Goal: Transaction & Acquisition: Purchase product/service

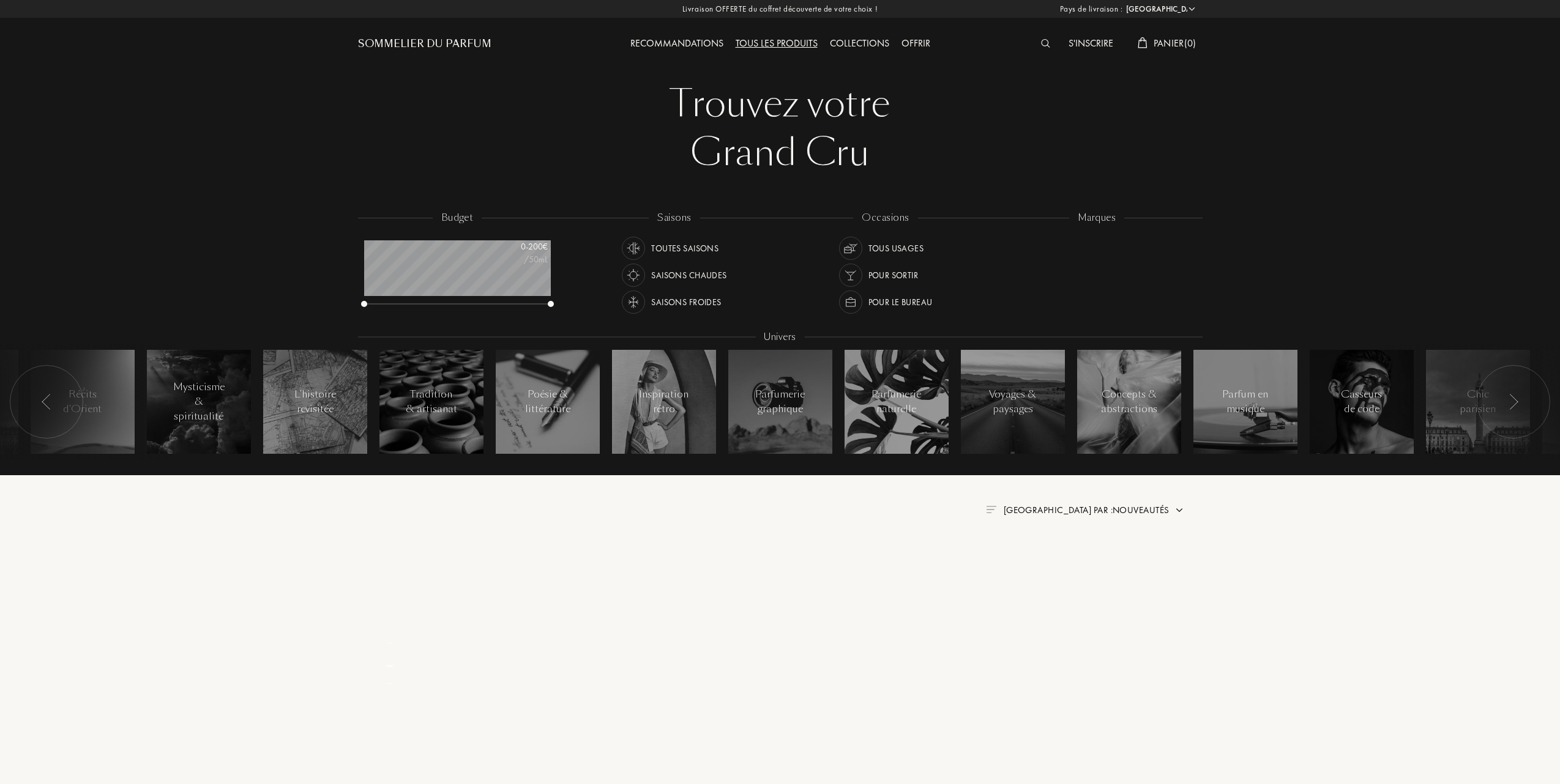
select select "FR"
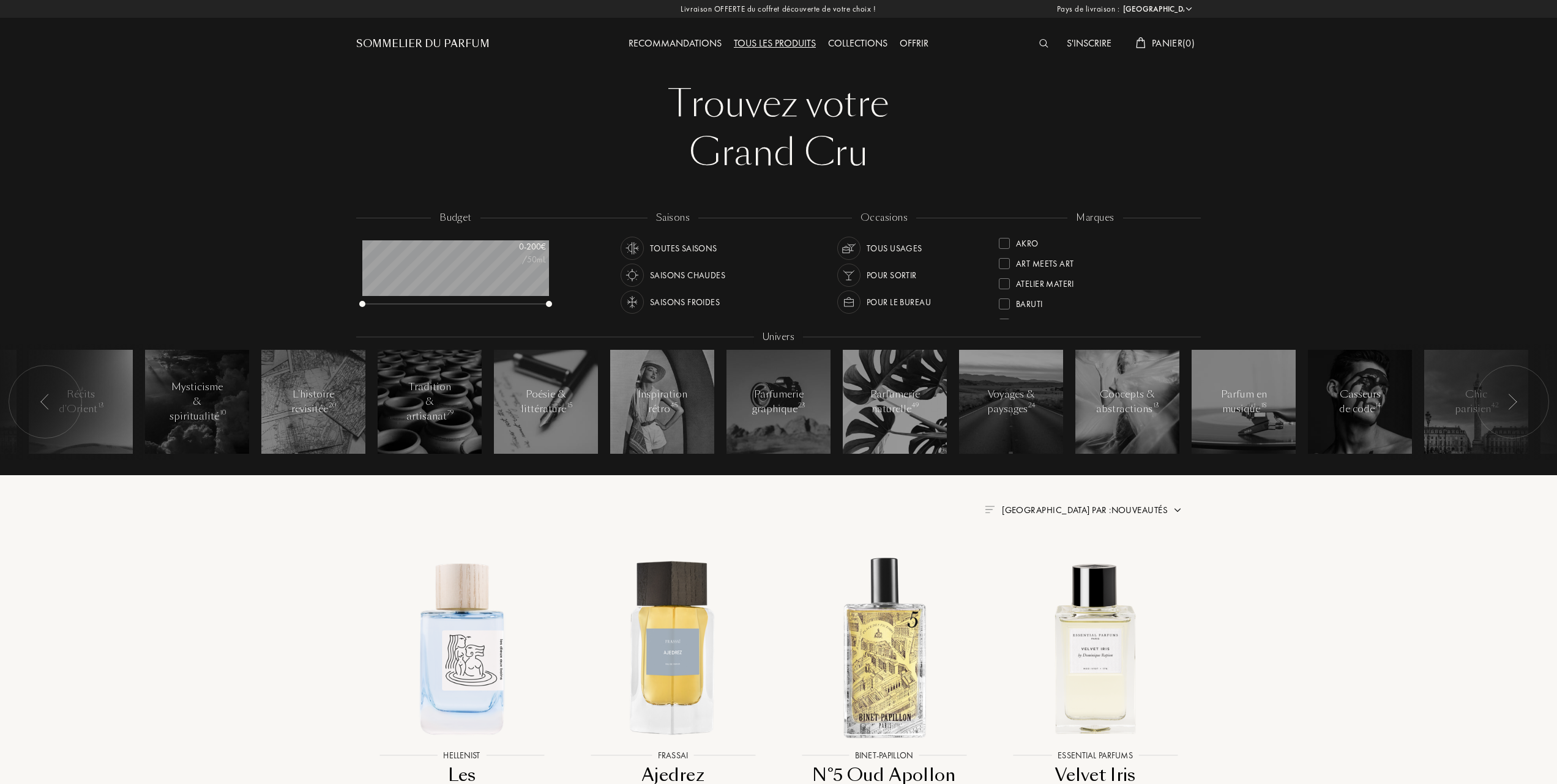
click at [1007, 238] on div at bounding box center [1005, 243] width 11 height 11
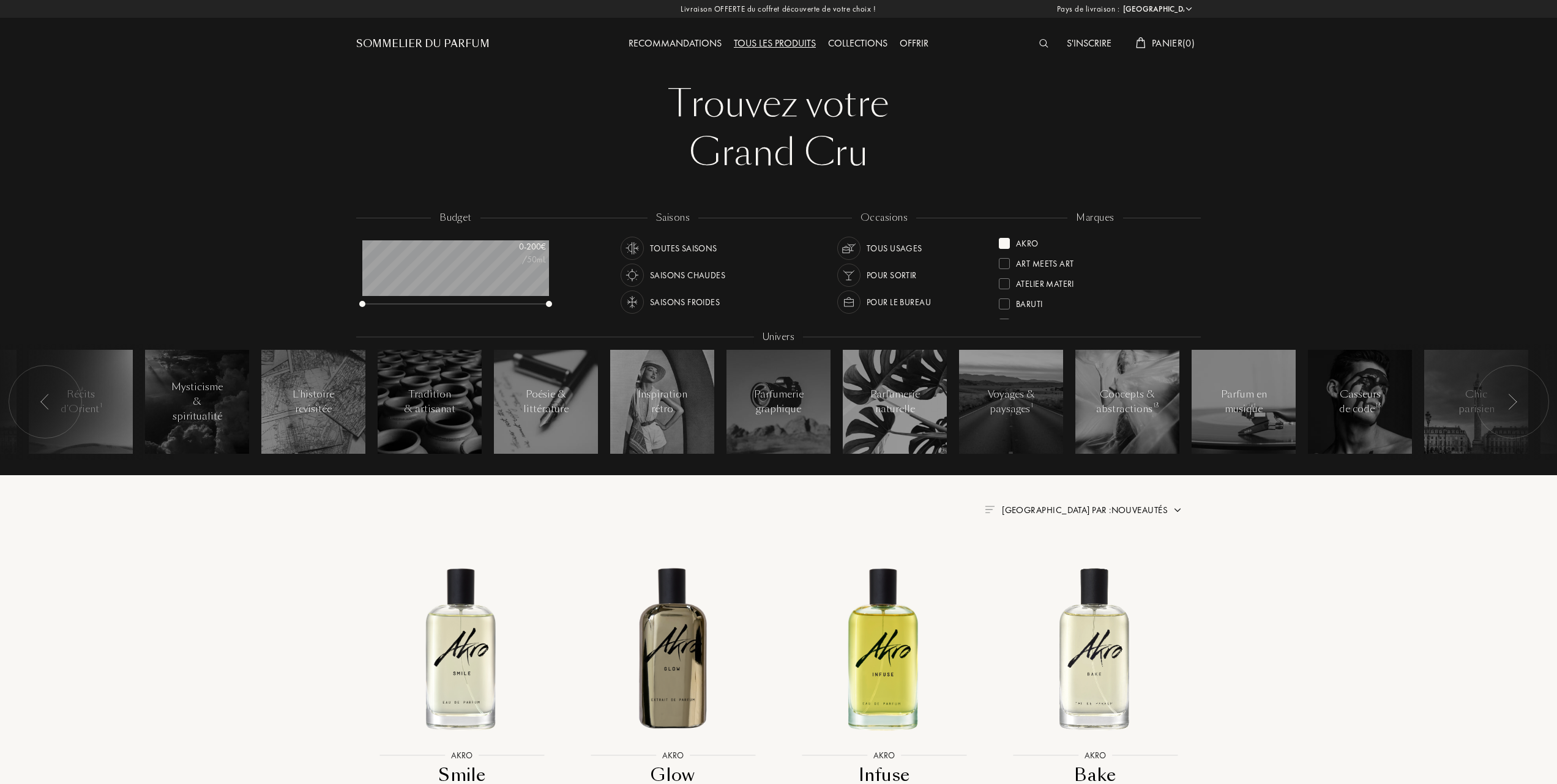
click at [665, 40] on div "Recommandations" at bounding box center [675, 43] width 105 height 16
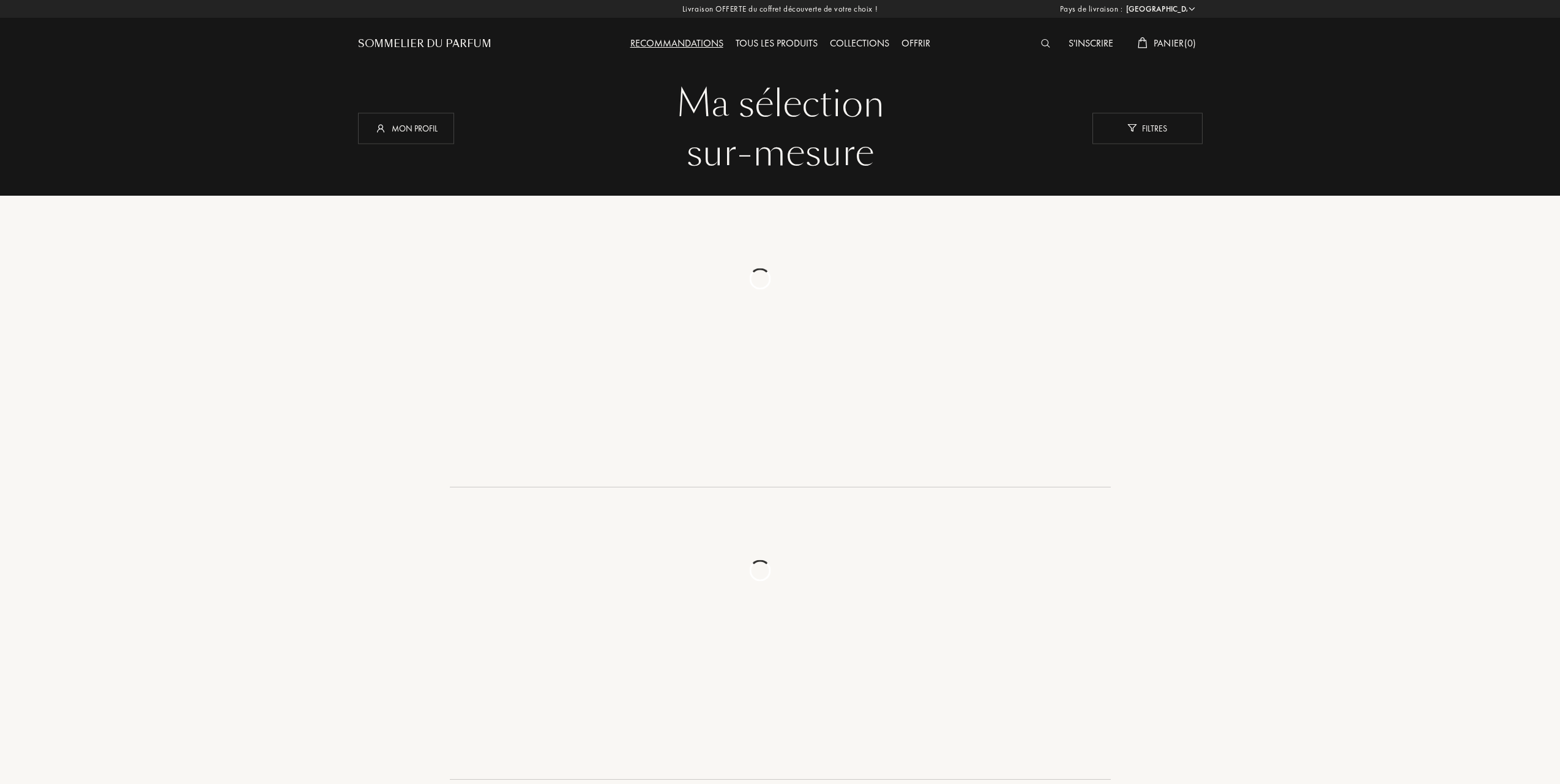
select select "FR"
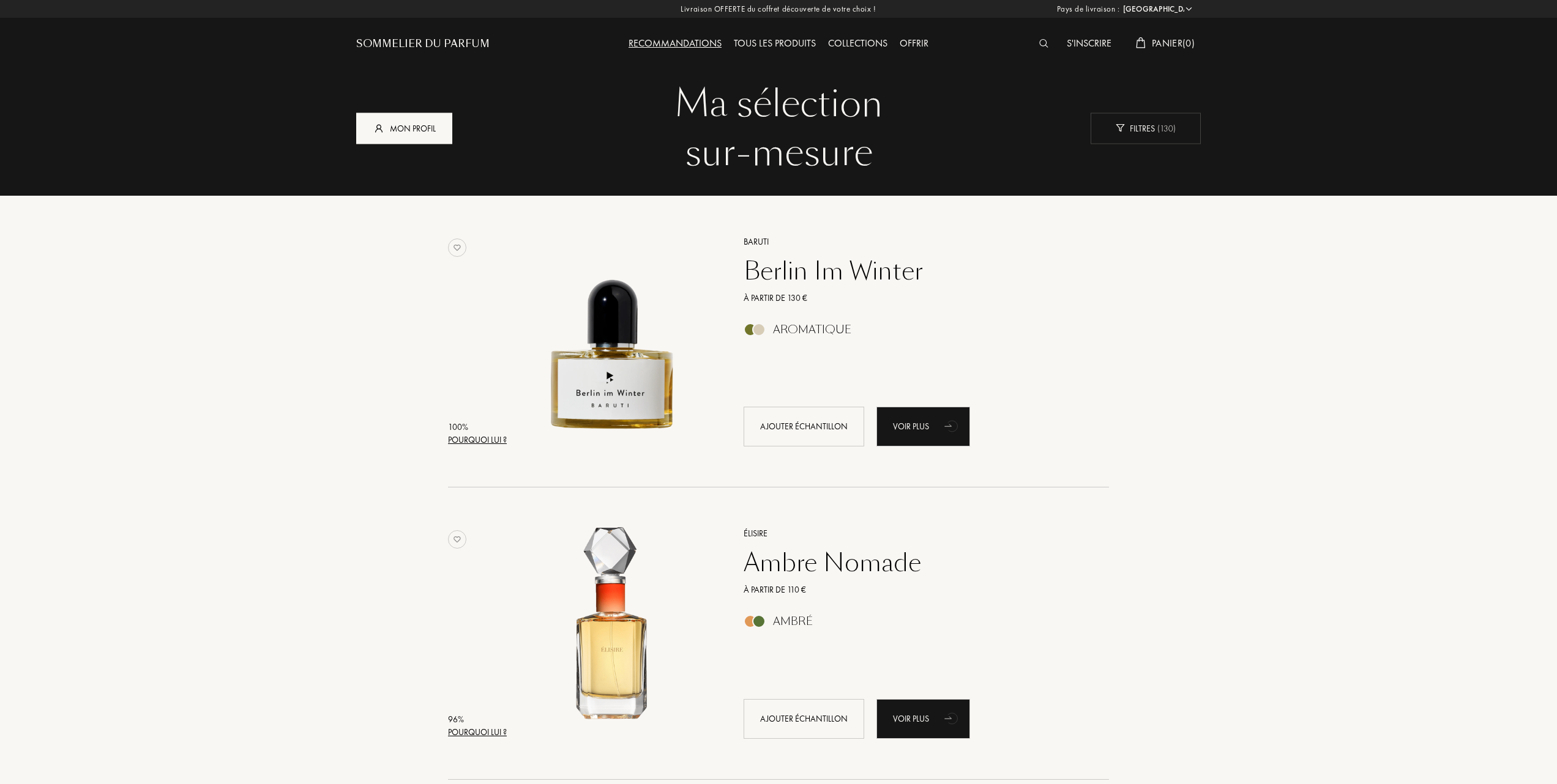
click at [395, 123] on div "Mon profil" at bounding box center [404, 128] width 96 height 31
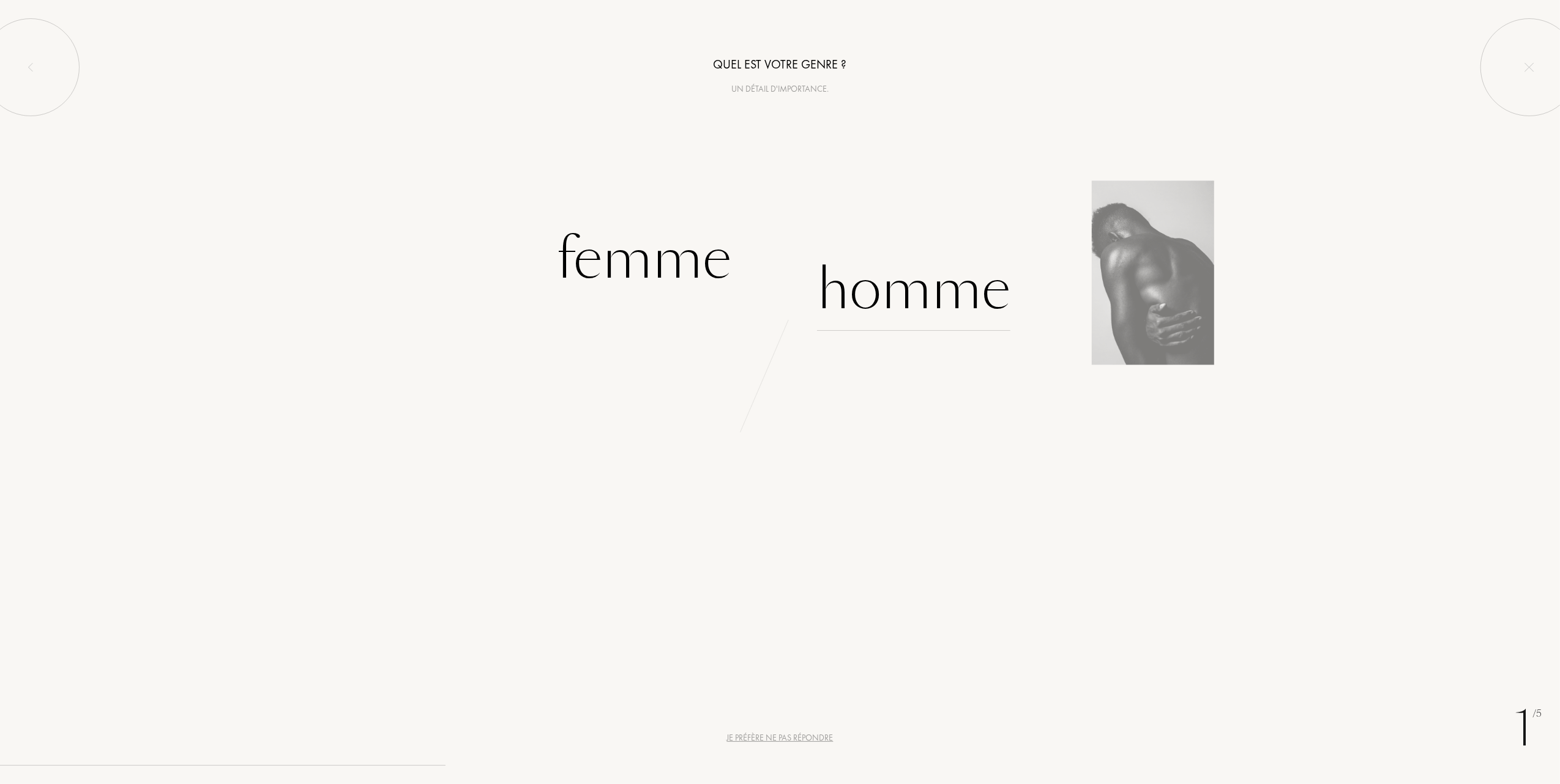
click at [894, 292] on div "Homme" at bounding box center [913, 289] width 193 height 82
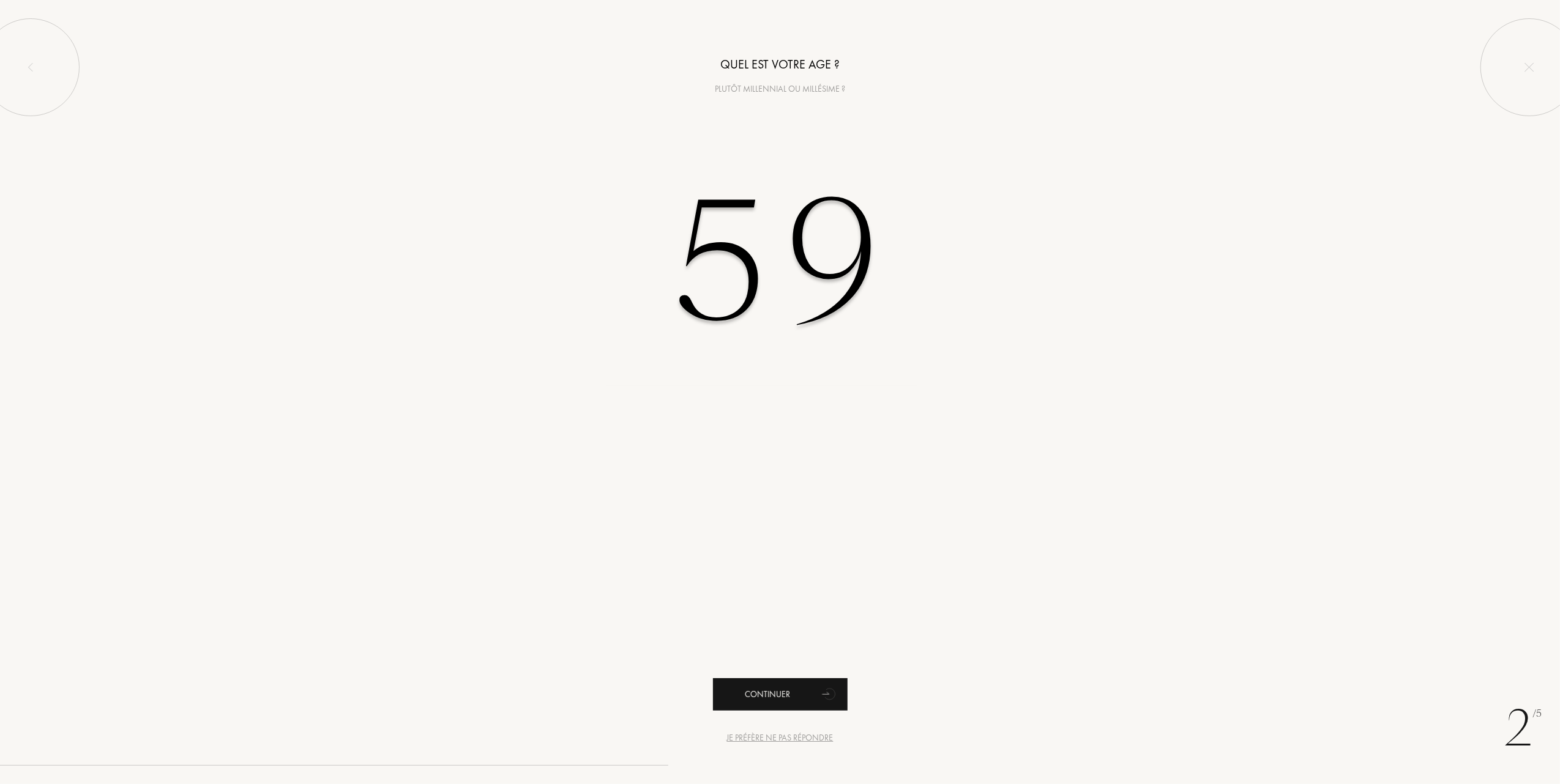
type input "59"
click at [769, 693] on div "Continuer" at bounding box center [781, 695] width 135 height 33
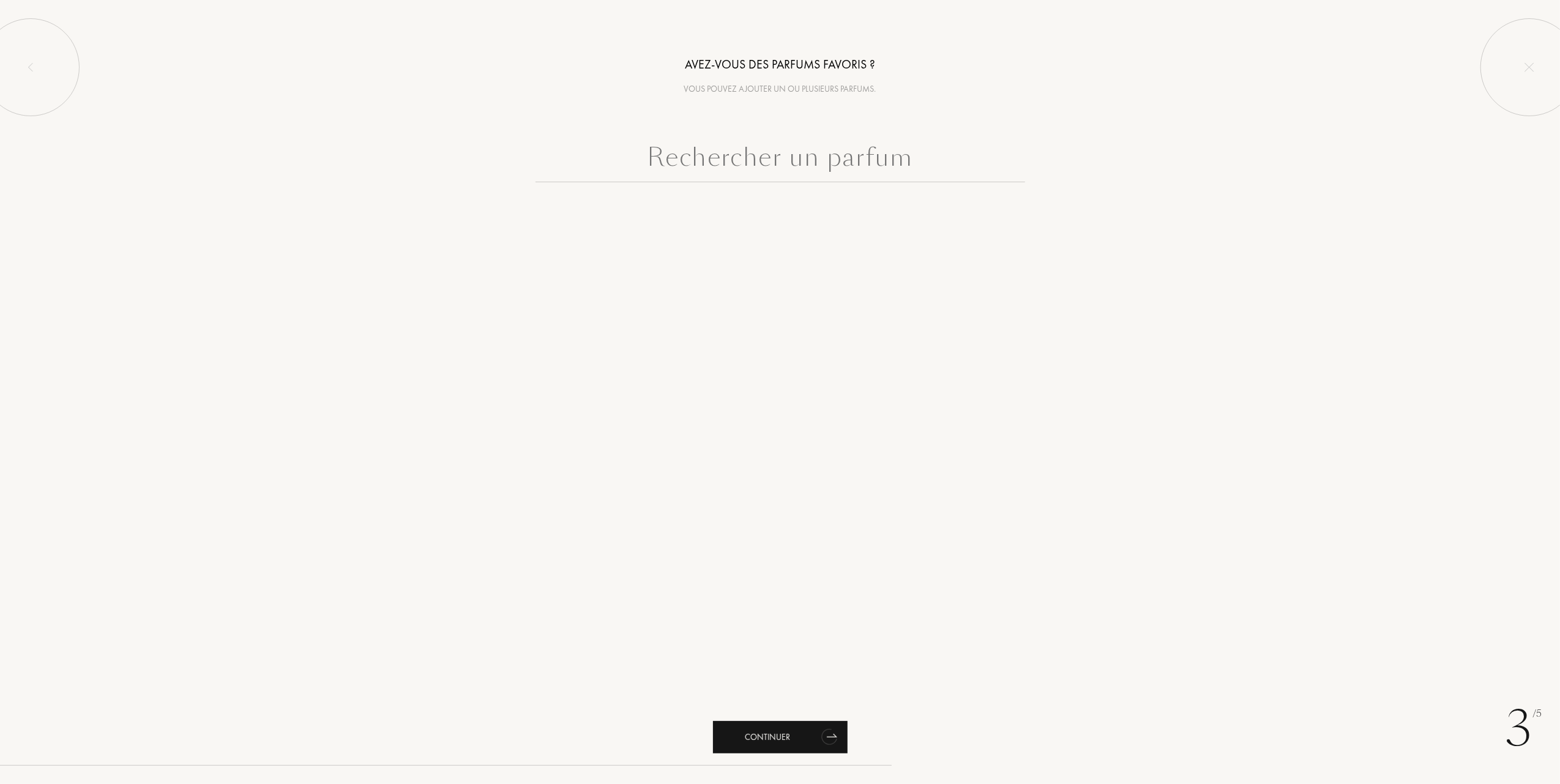
click at [761, 739] on div "Continuer" at bounding box center [781, 737] width 135 height 33
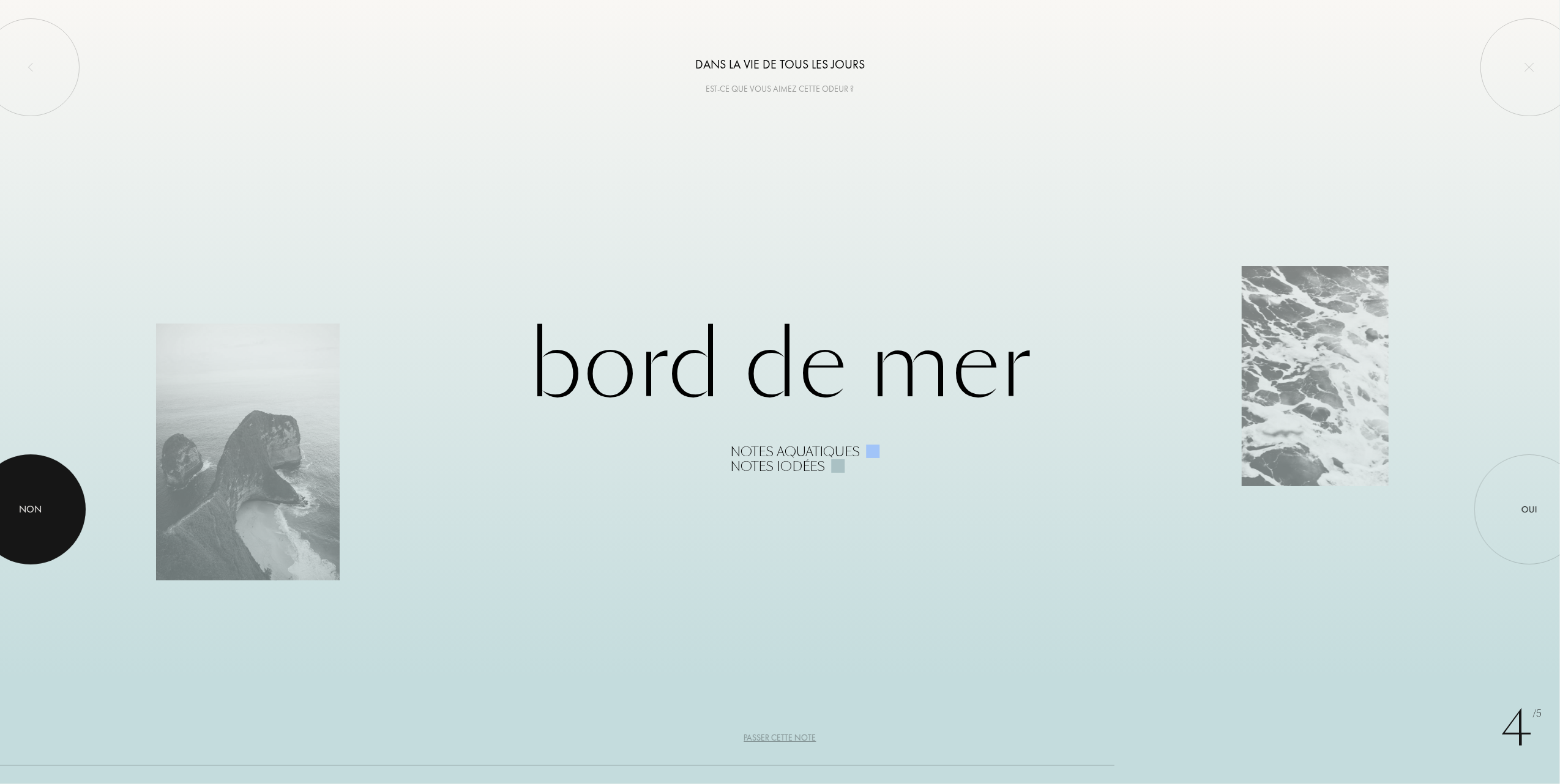
click at [49, 508] on div at bounding box center [30, 509] width 110 height 110
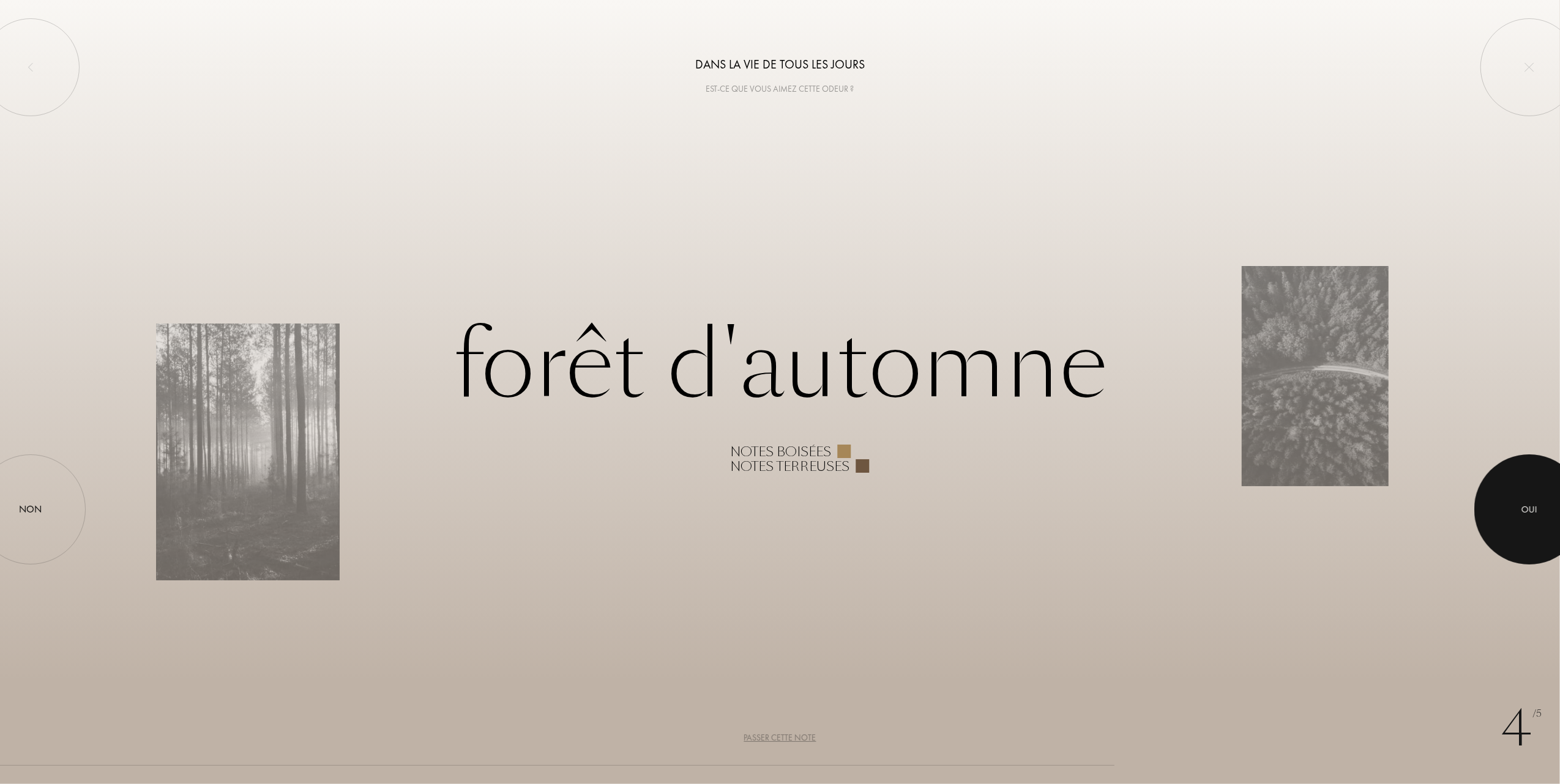
click at [1532, 507] on div "Oui" at bounding box center [1529, 510] width 16 height 14
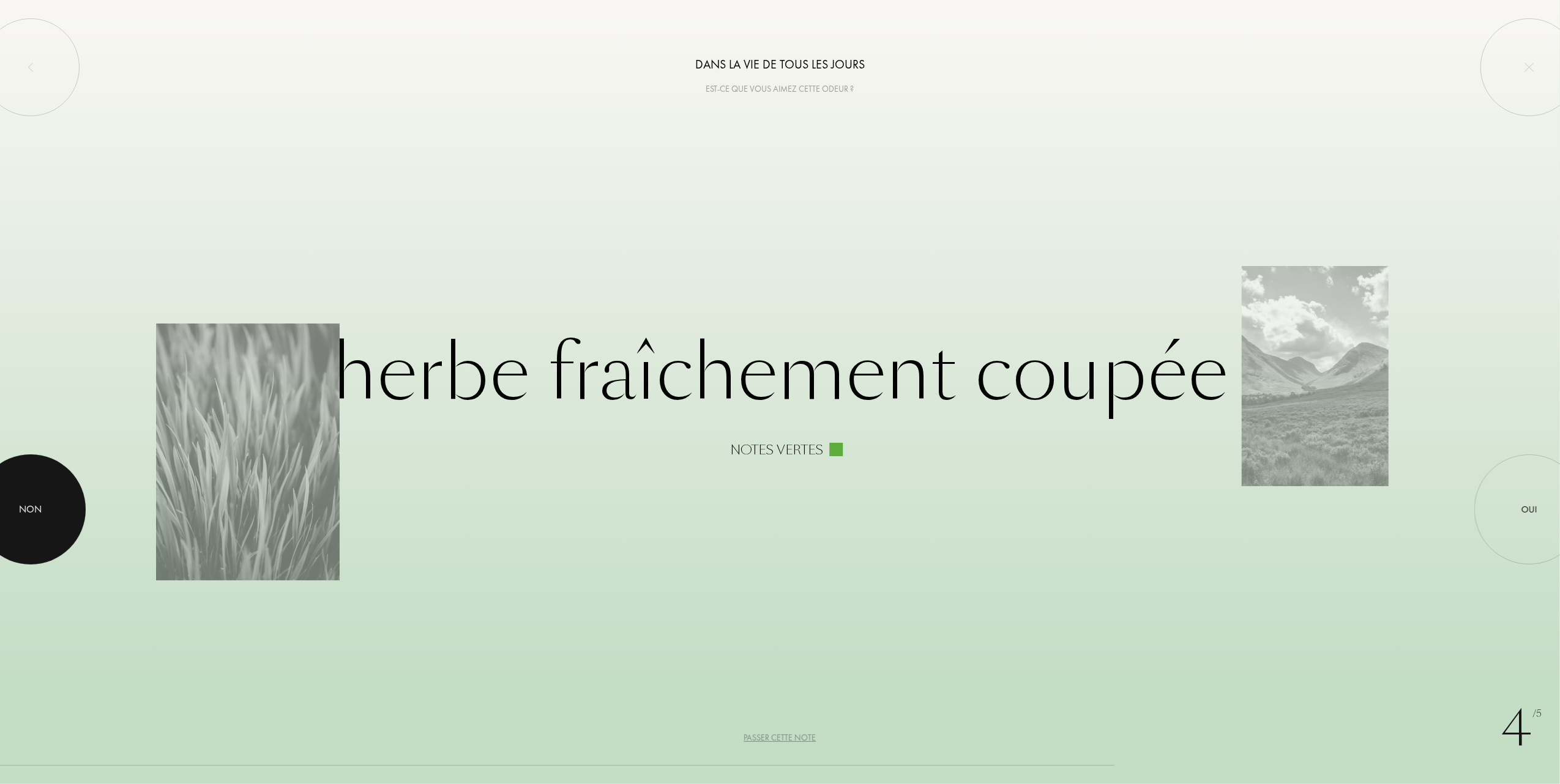
click at [12, 517] on div at bounding box center [30, 509] width 110 height 110
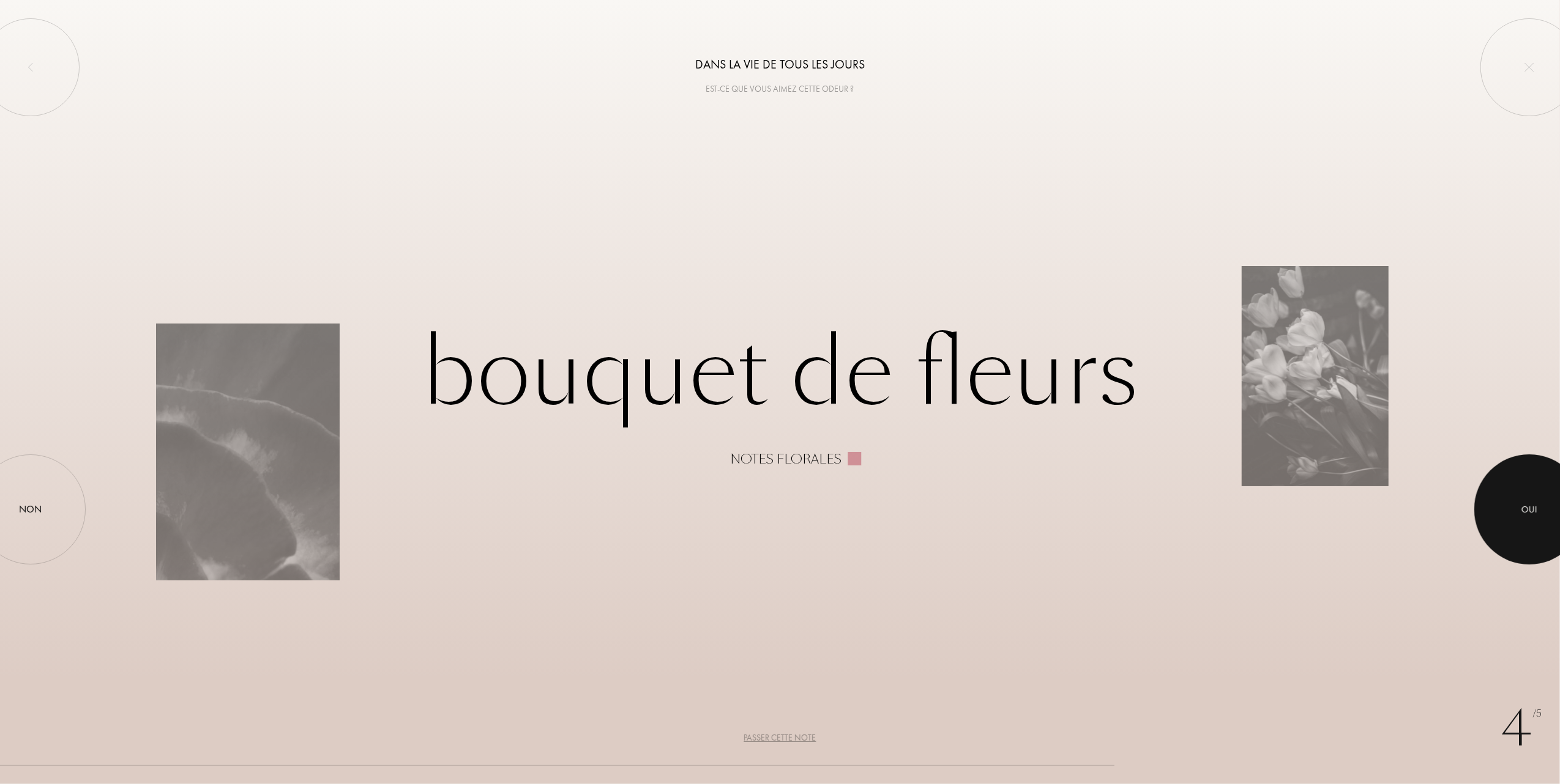
click at [1527, 505] on div "Oui" at bounding box center [1529, 510] width 16 height 14
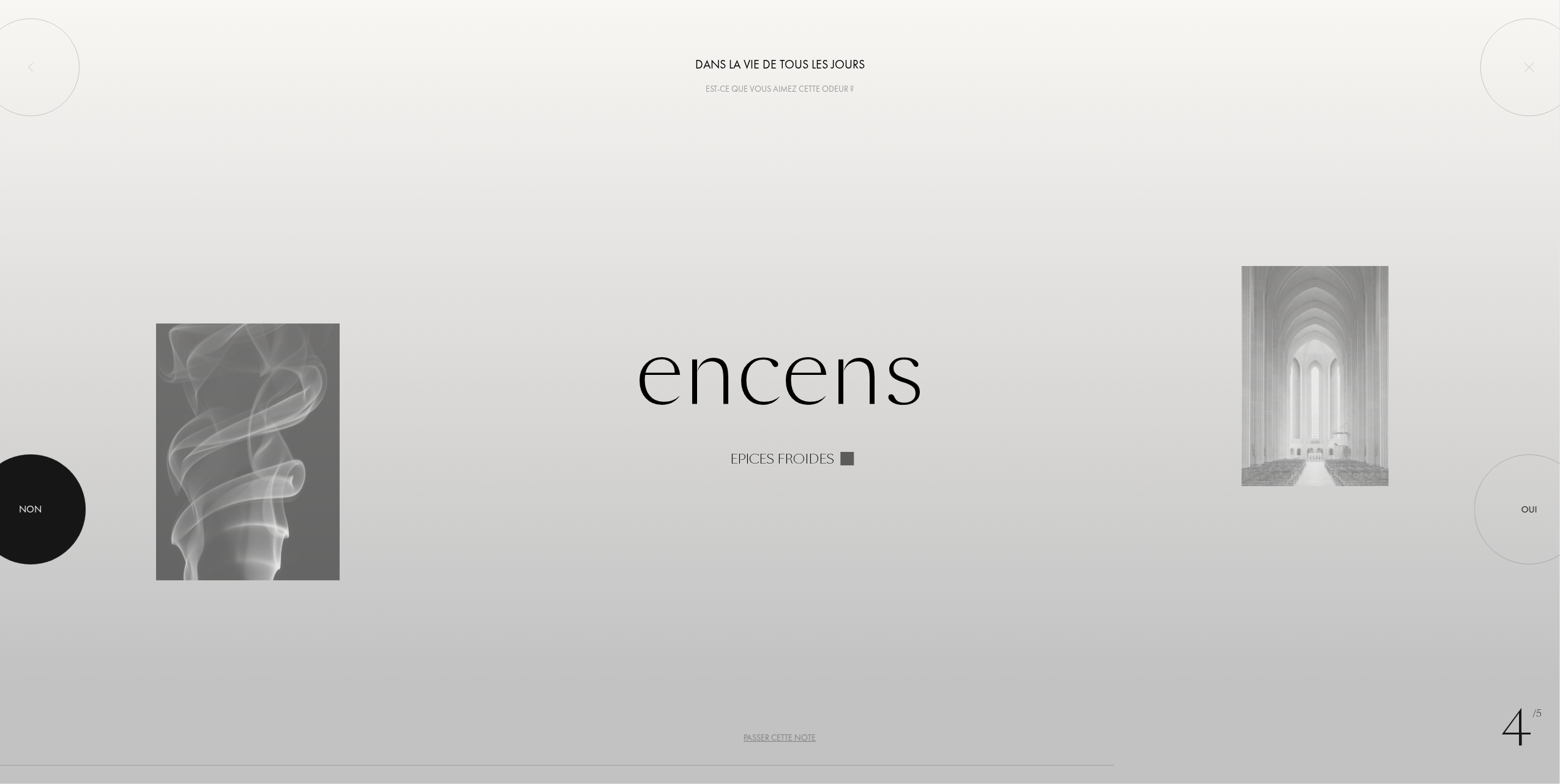
click at [3, 512] on div at bounding box center [30, 509] width 110 height 110
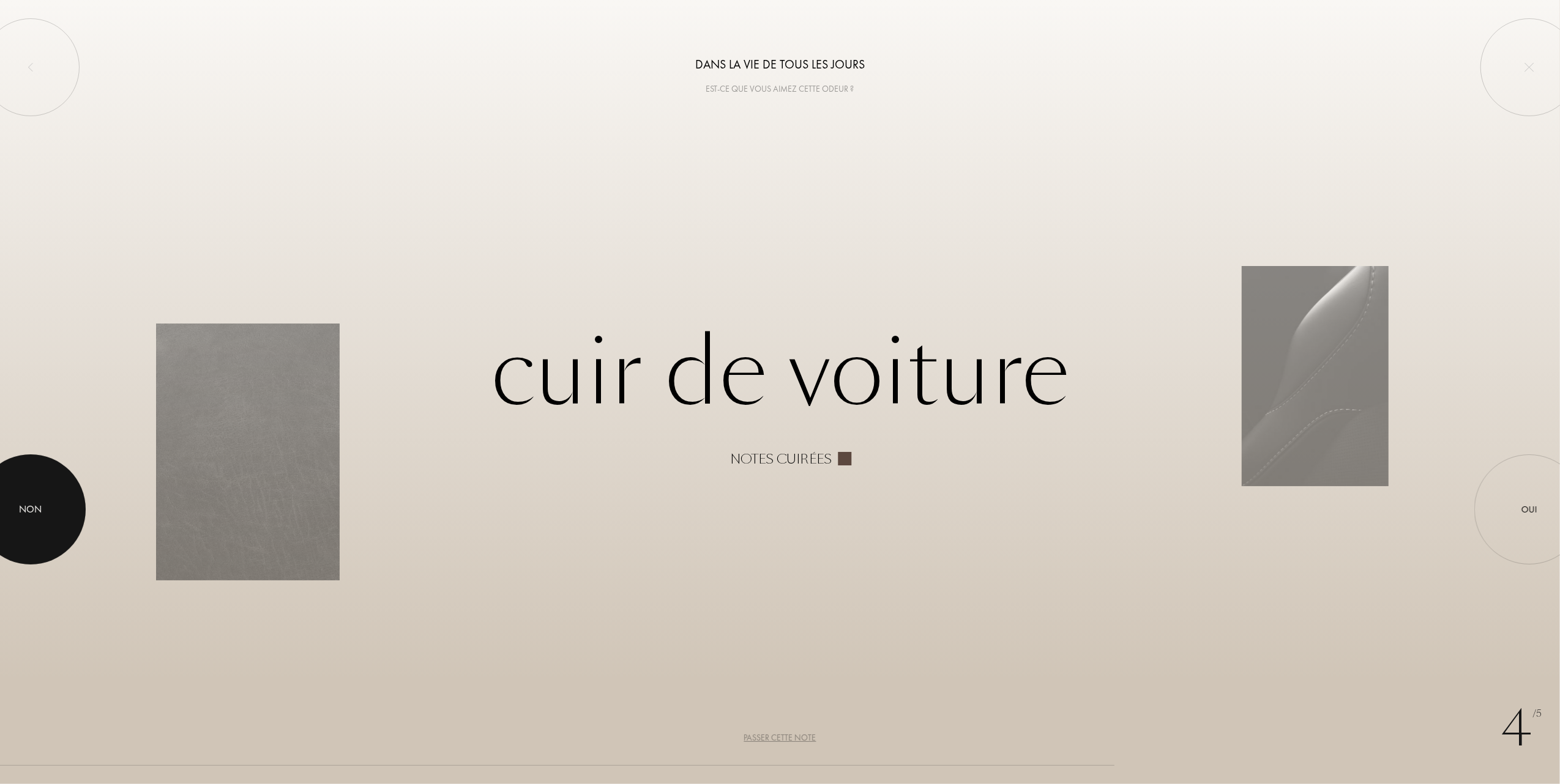
click at [28, 507] on div "Non" at bounding box center [31, 509] width 23 height 14
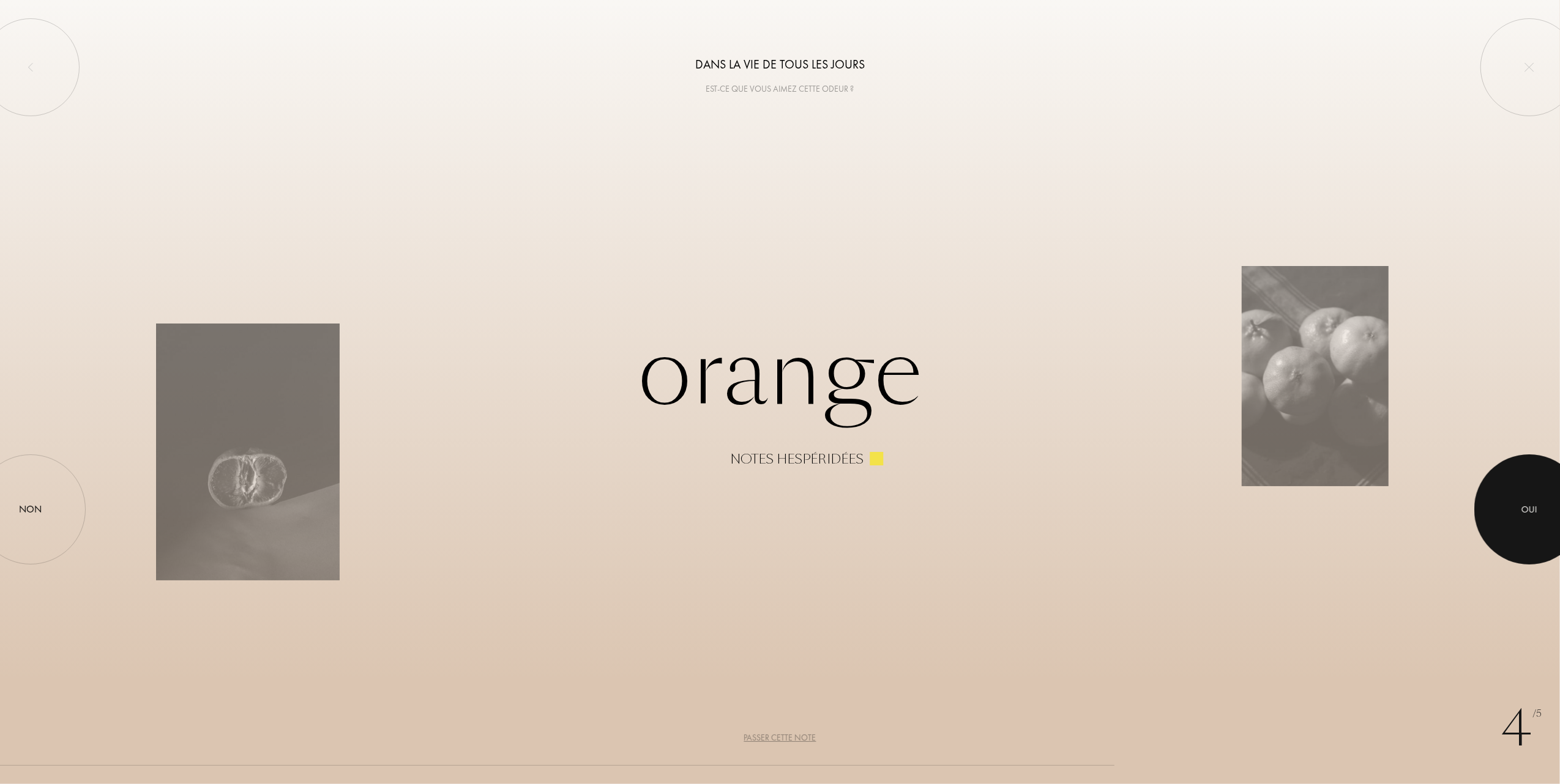
click at [1514, 508] on div at bounding box center [1529, 509] width 110 height 110
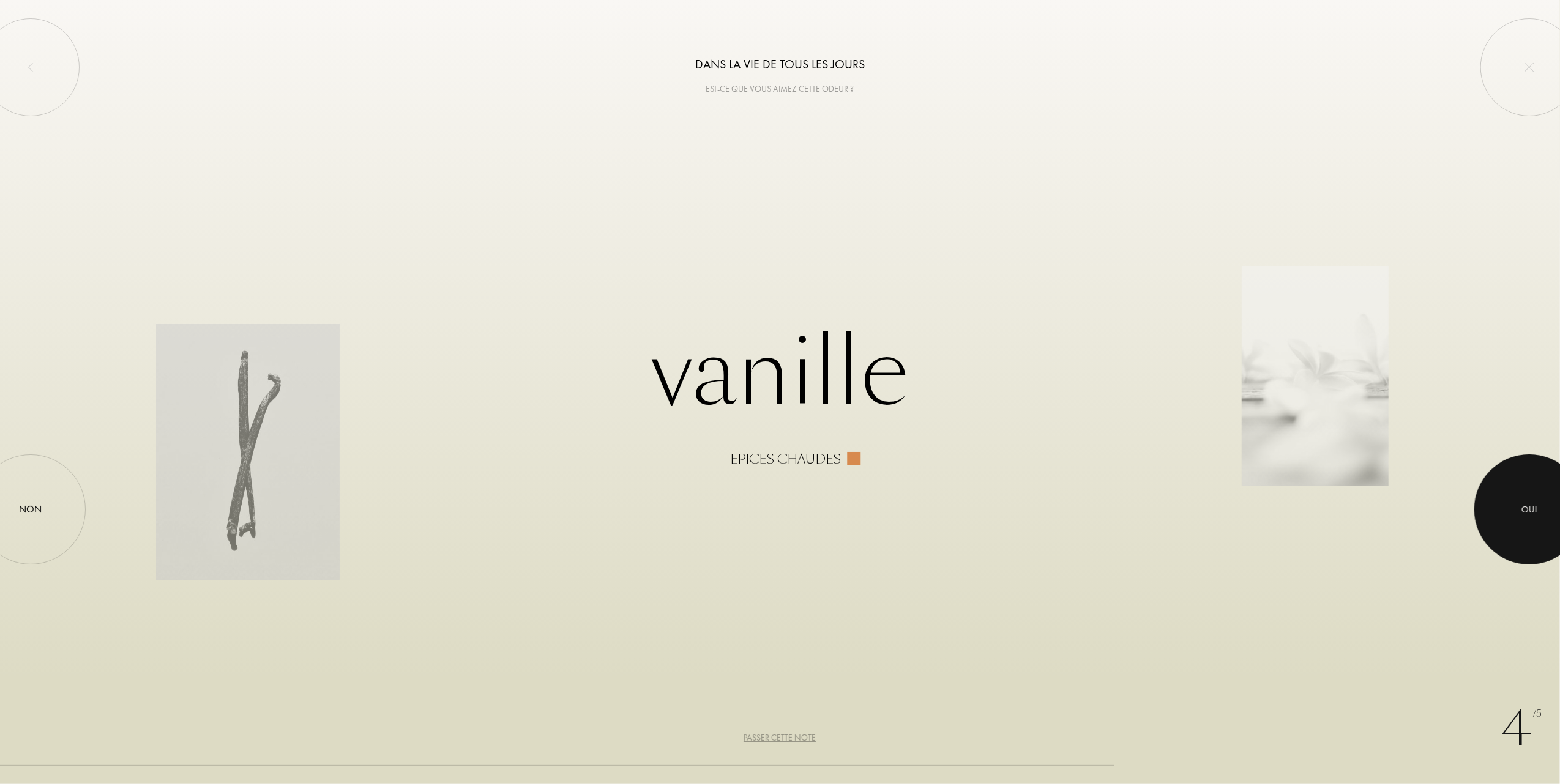
click at [1516, 509] on div at bounding box center [1529, 509] width 110 height 110
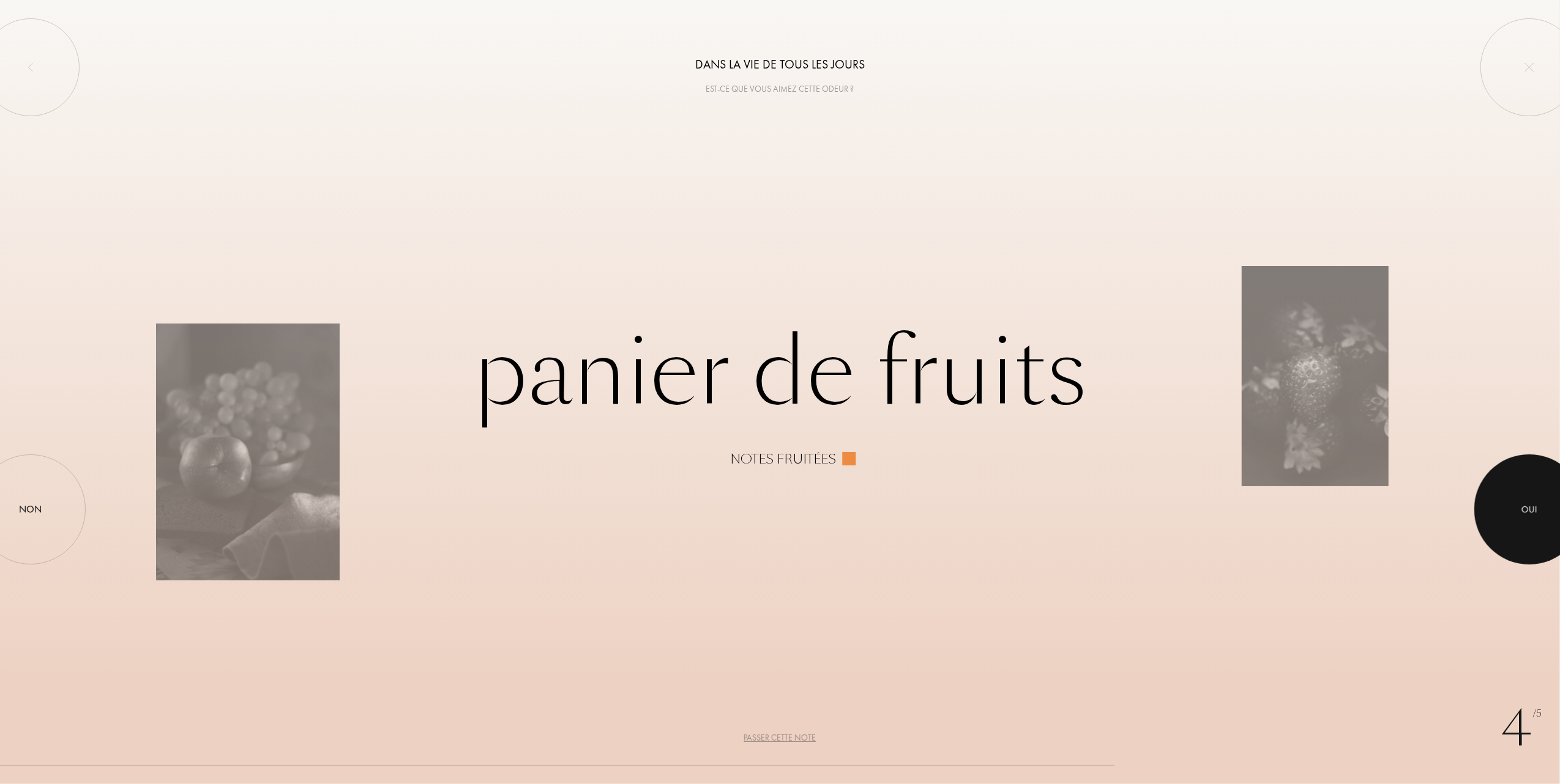
click at [1515, 509] on div at bounding box center [1529, 509] width 110 height 110
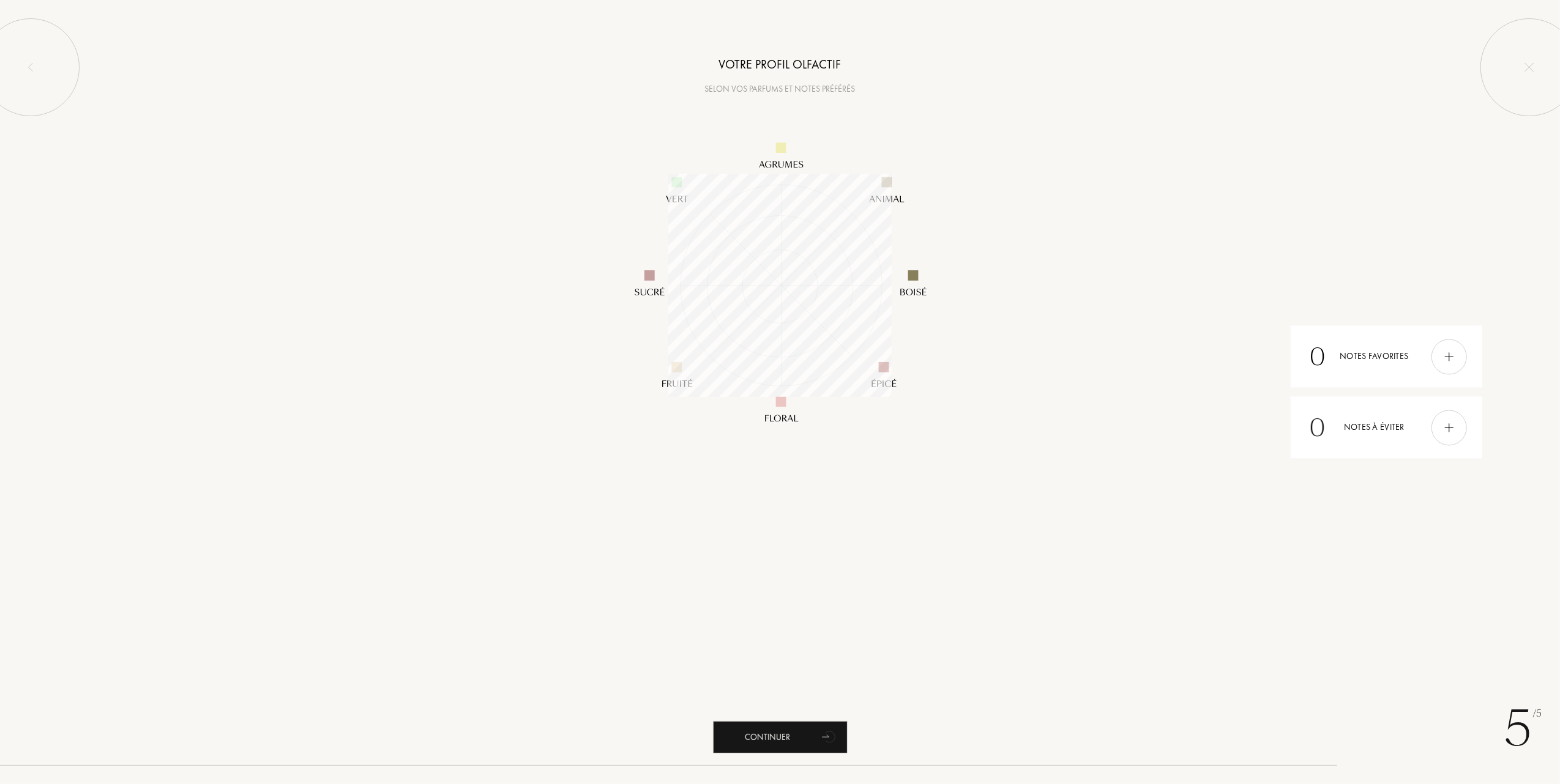
scroll to position [223, 223]
click at [762, 732] on div "Continuer" at bounding box center [781, 737] width 135 height 33
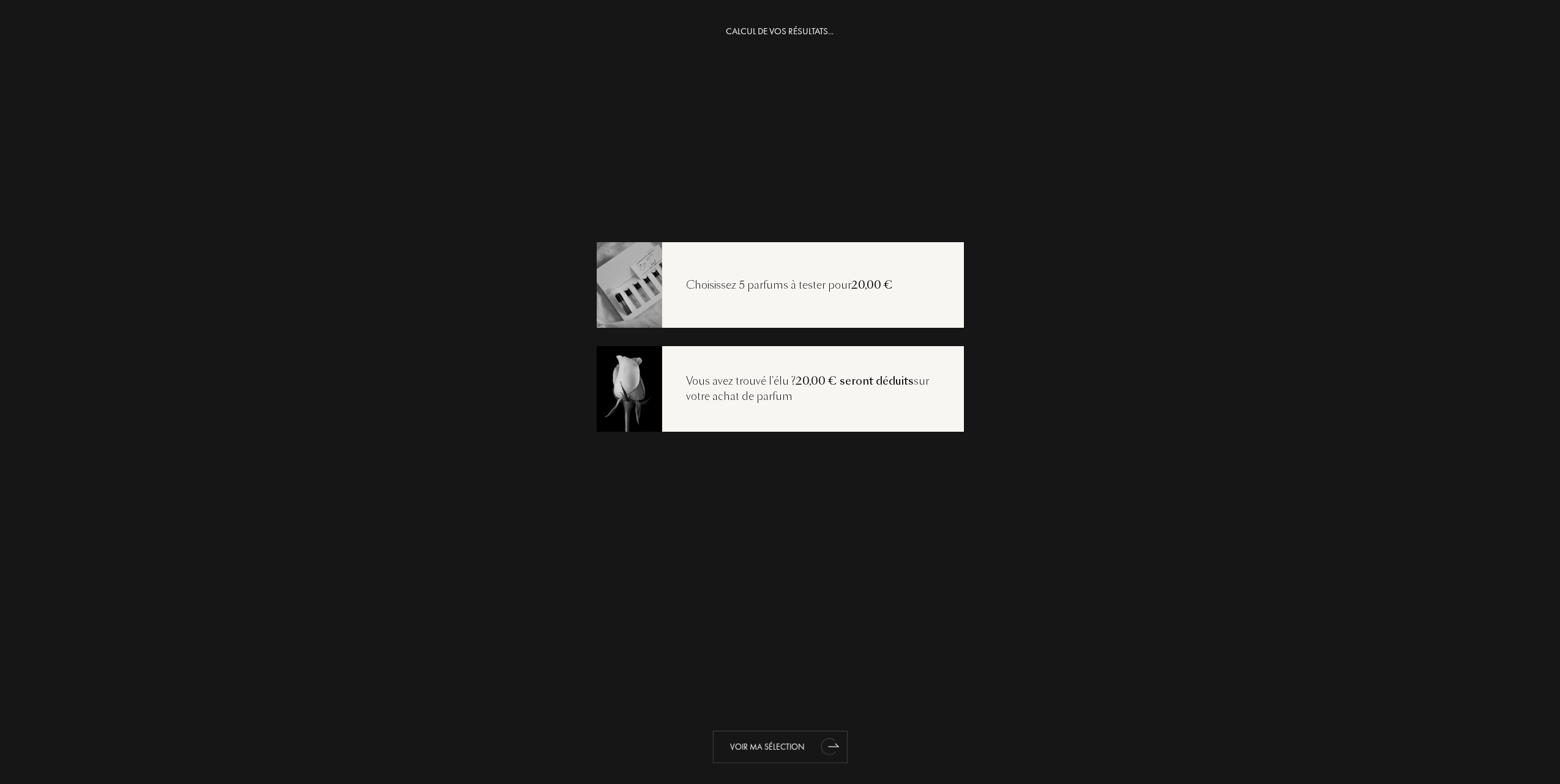
click at [766, 743] on div "Voir ma sélection" at bounding box center [781, 748] width 135 height 33
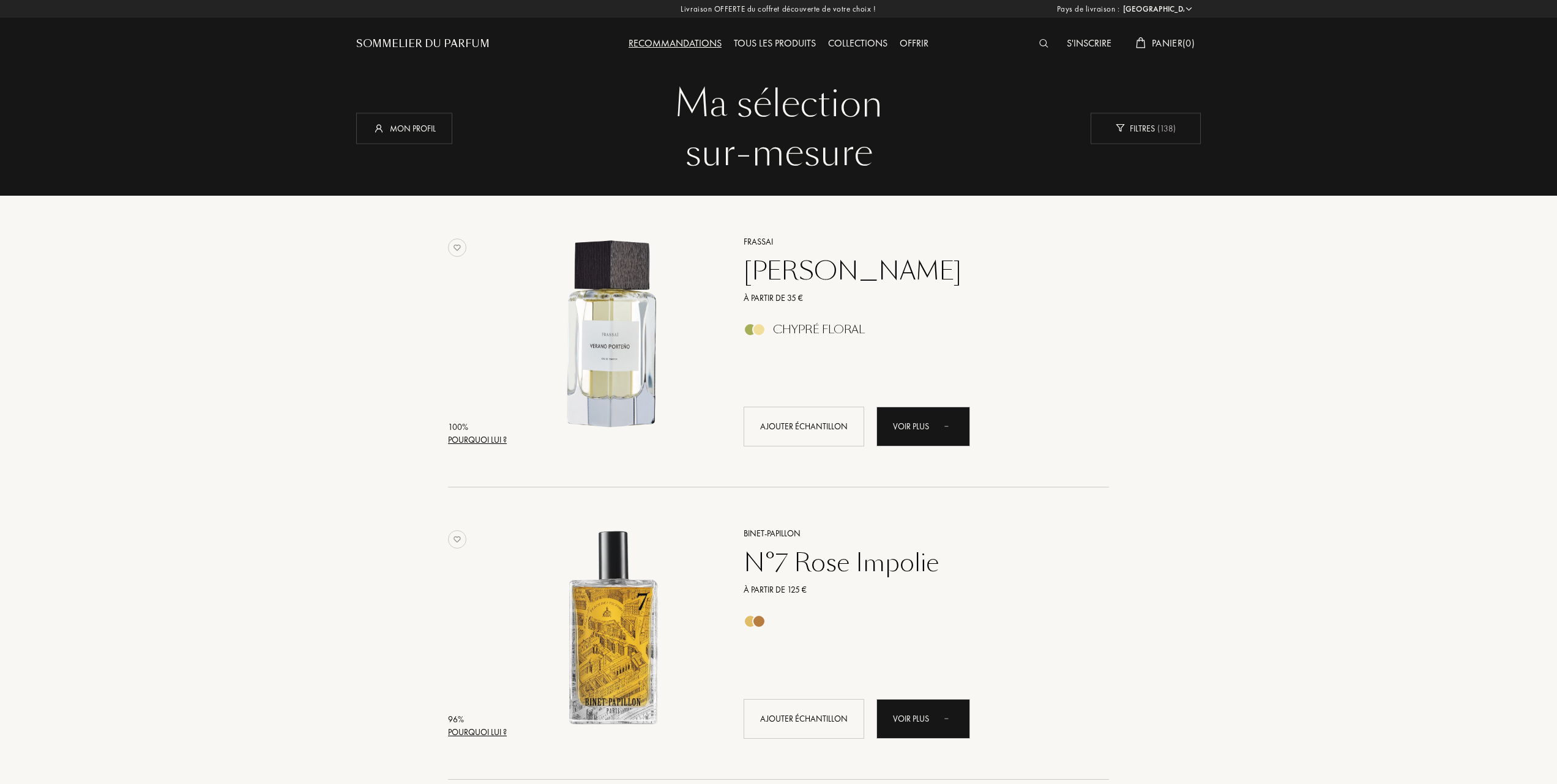
select select "FR"
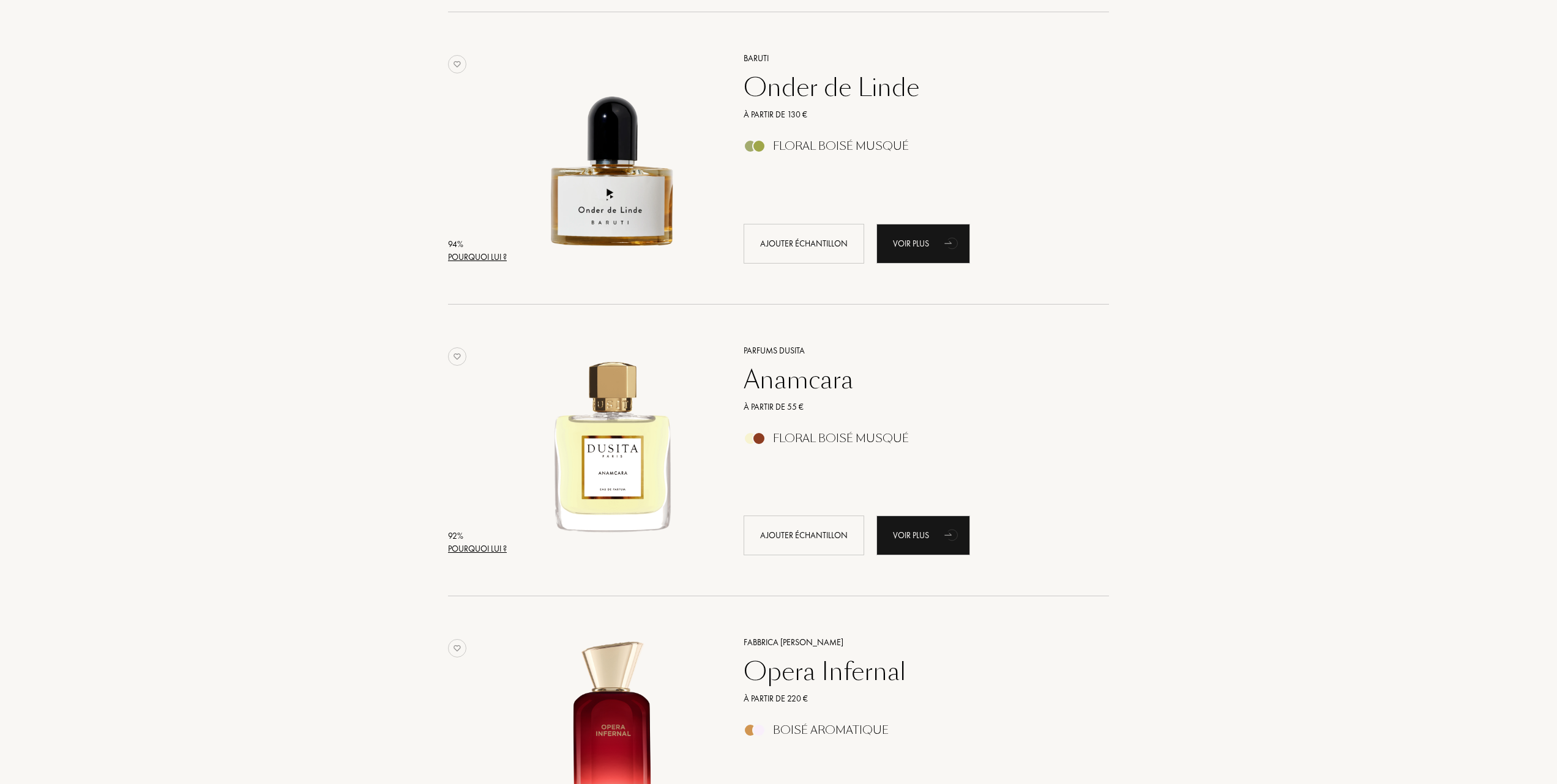
scroll to position [1060, 0]
click at [617, 466] on img at bounding box center [613, 444] width 204 height 204
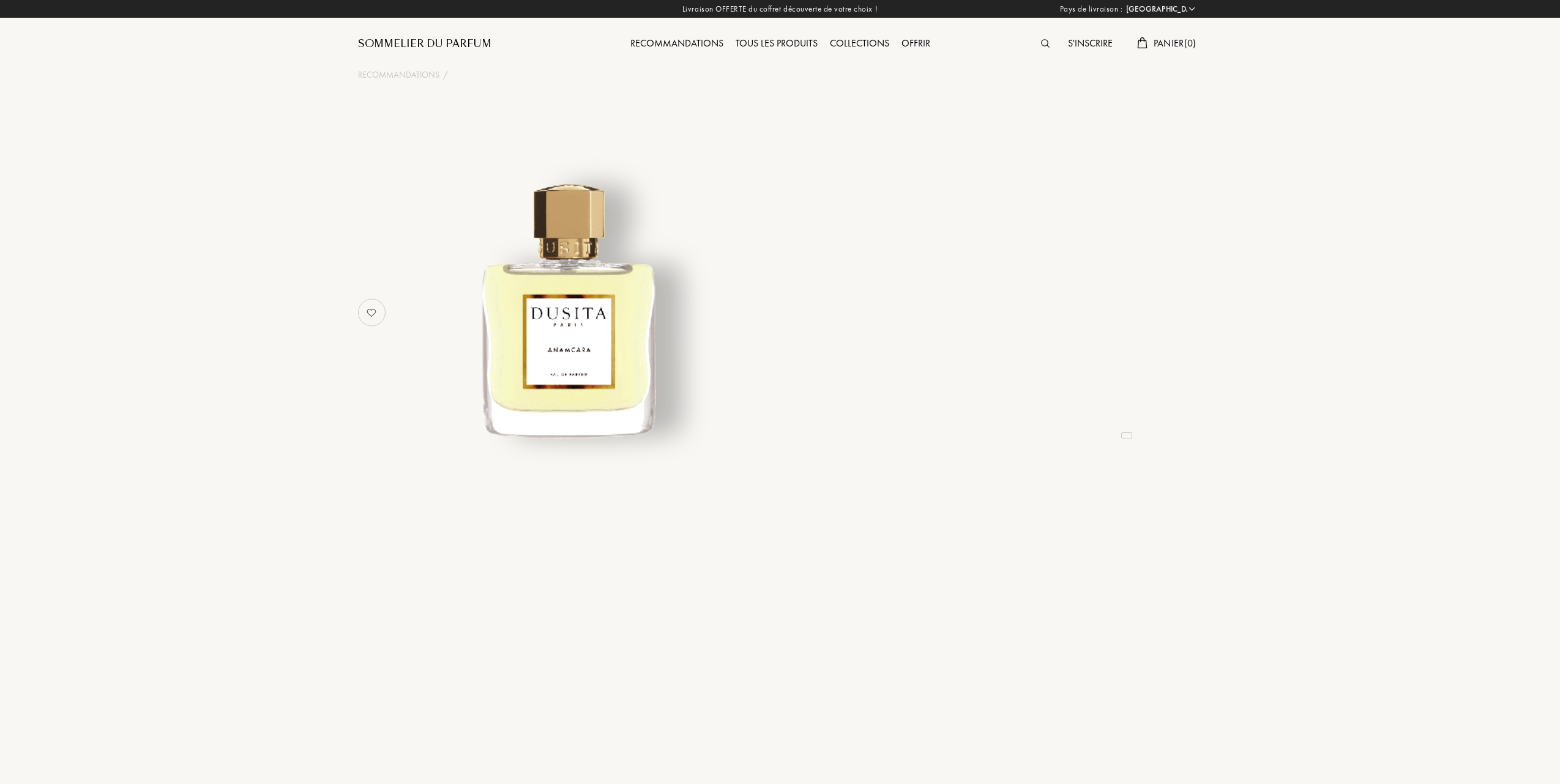
select select "FR"
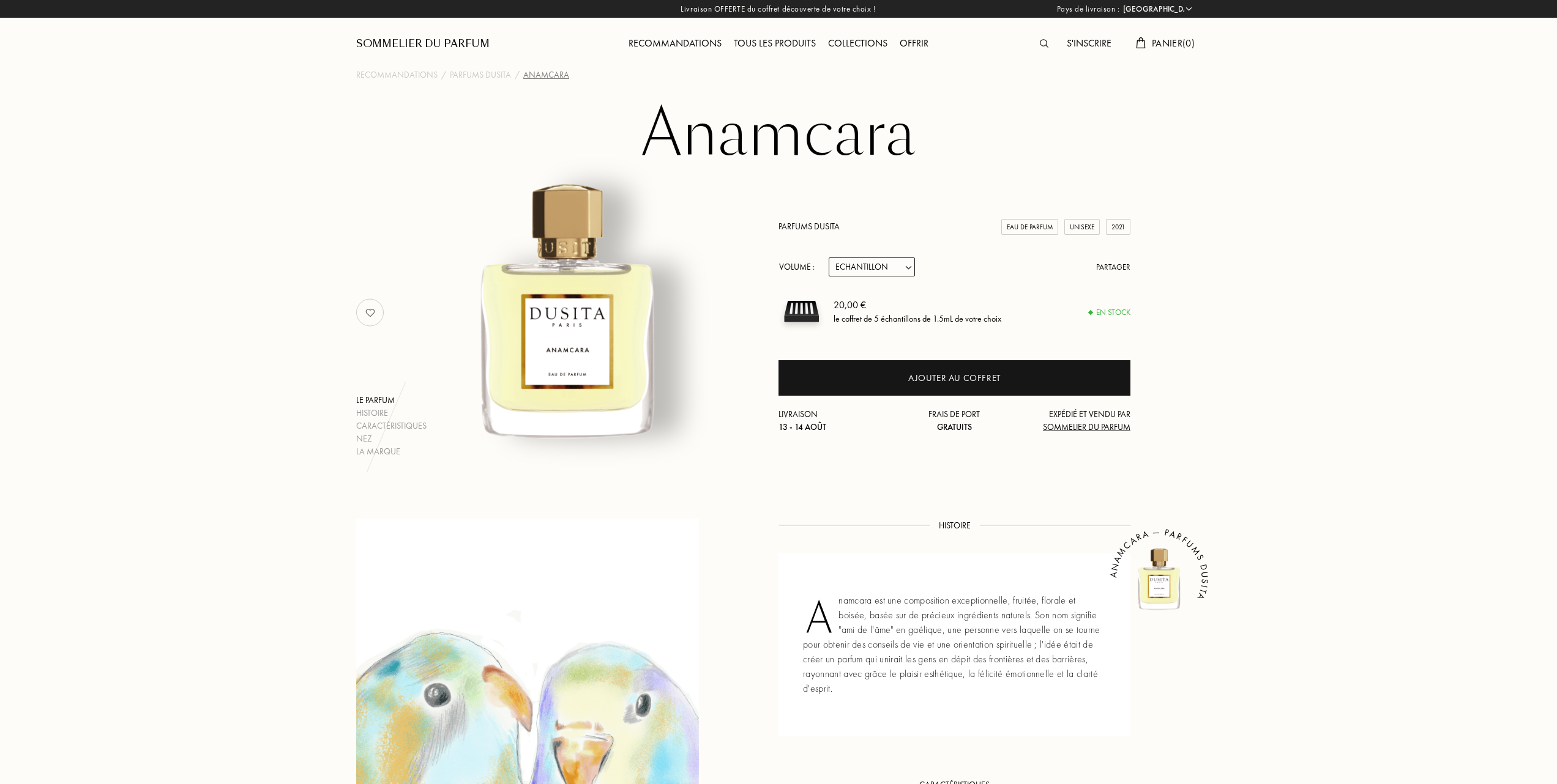
click at [912, 264] on select "Echantillon 15mL 22.5mL (3 * 7.5mL) 50mL 100mL" at bounding box center [871, 267] width 86 height 19
select select "1"
click at [829, 258] on select "Echantillon 15mL 22.5mL (3 * 7.5mL) 50mL 100mL" at bounding box center [871, 267] width 86 height 19
select select "1"
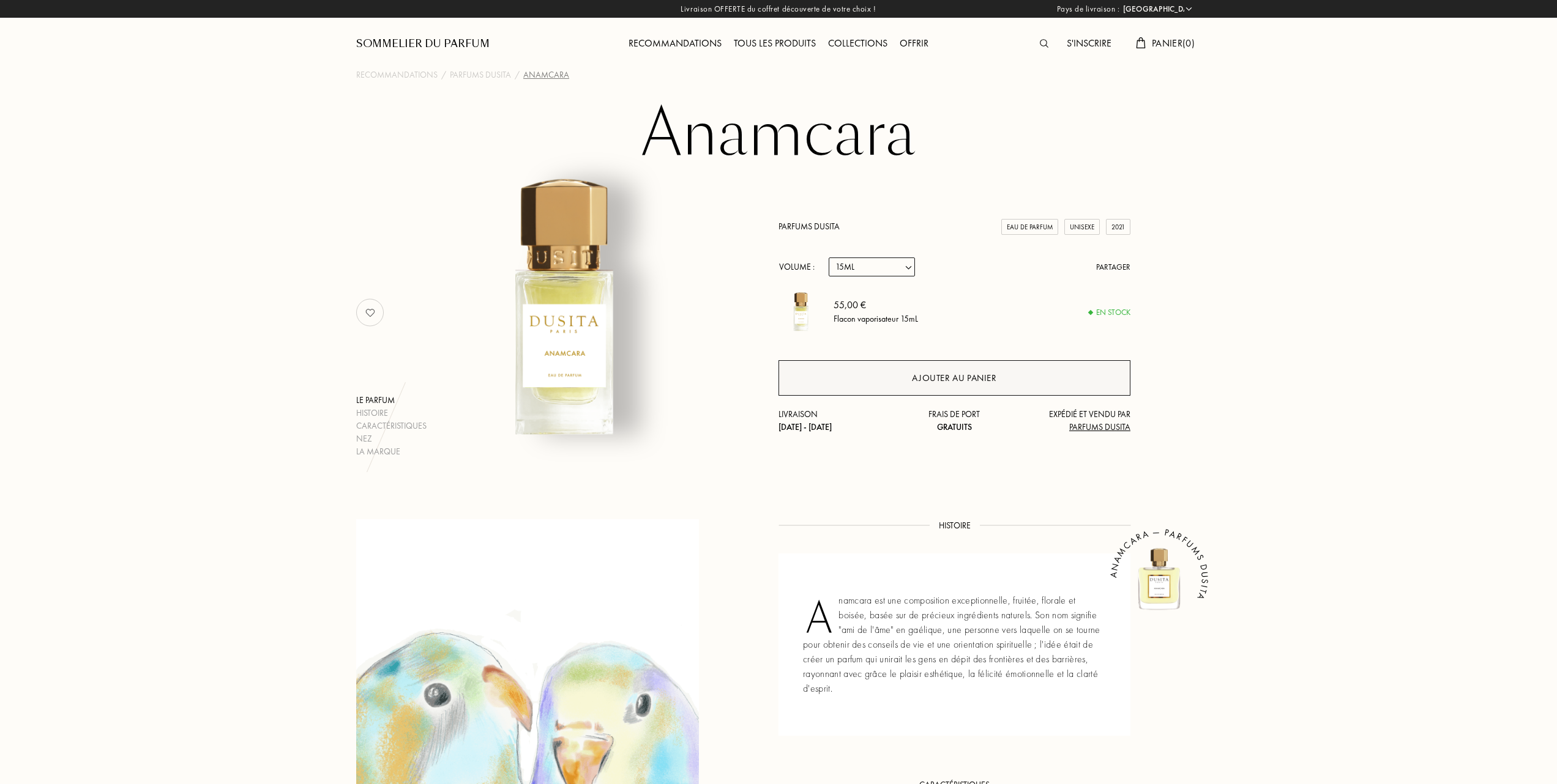
click at [944, 377] on div "Ajouter au panier" at bounding box center [954, 378] width 84 height 14
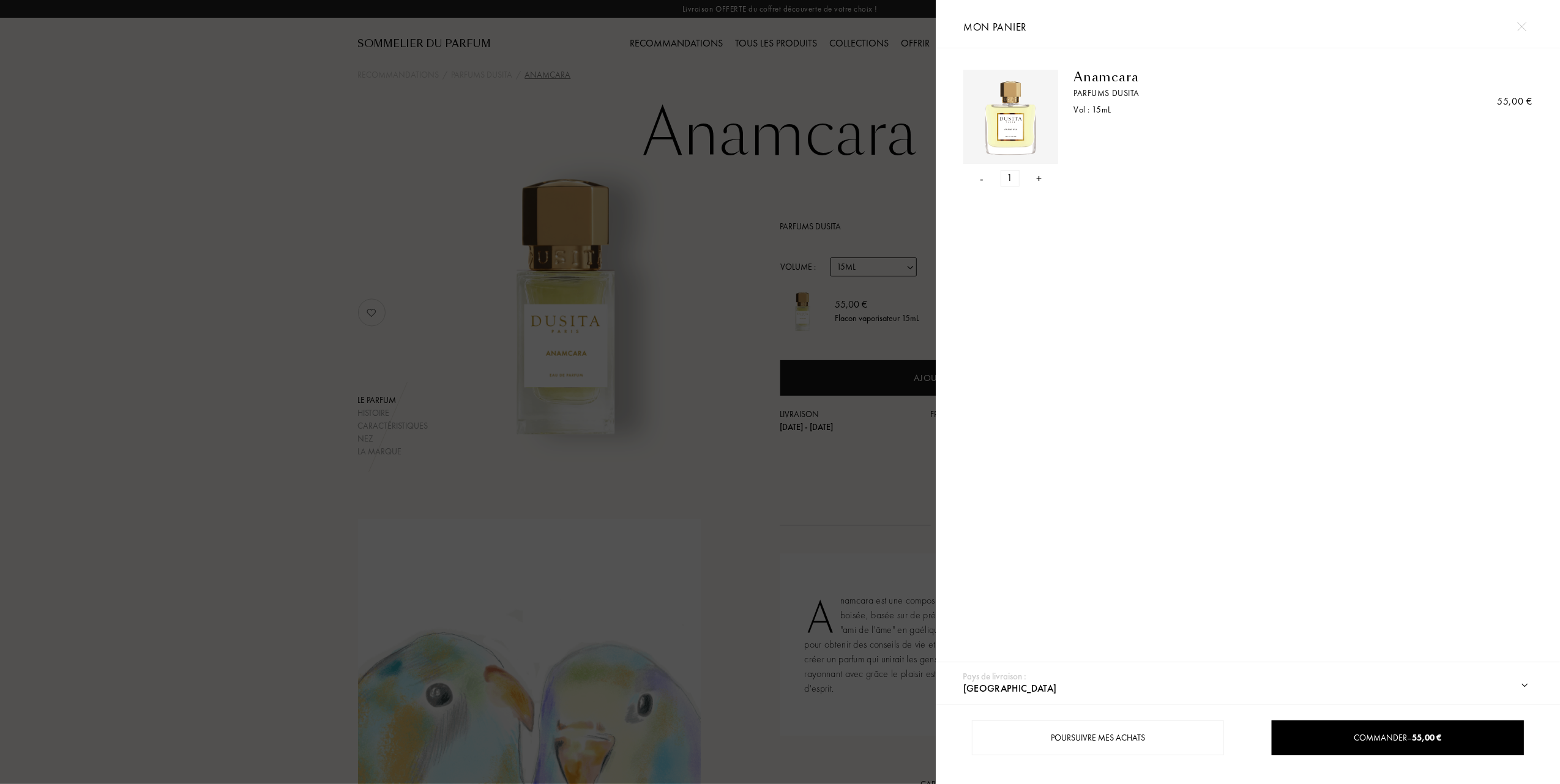
click at [982, 177] on div "-" at bounding box center [983, 178] width 4 height 16
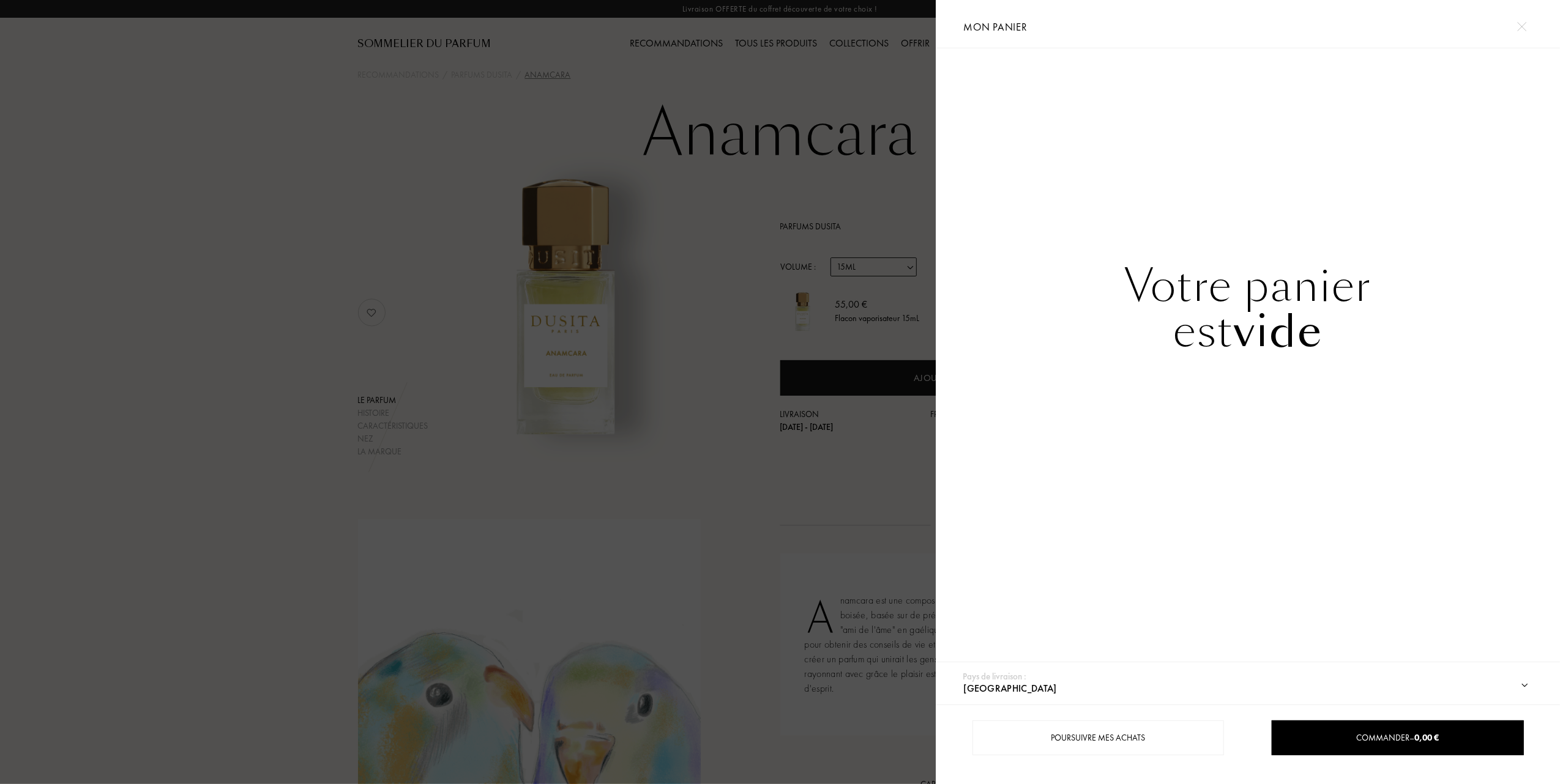
click at [275, 439] on div at bounding box center [468, 392] width 936 height 784
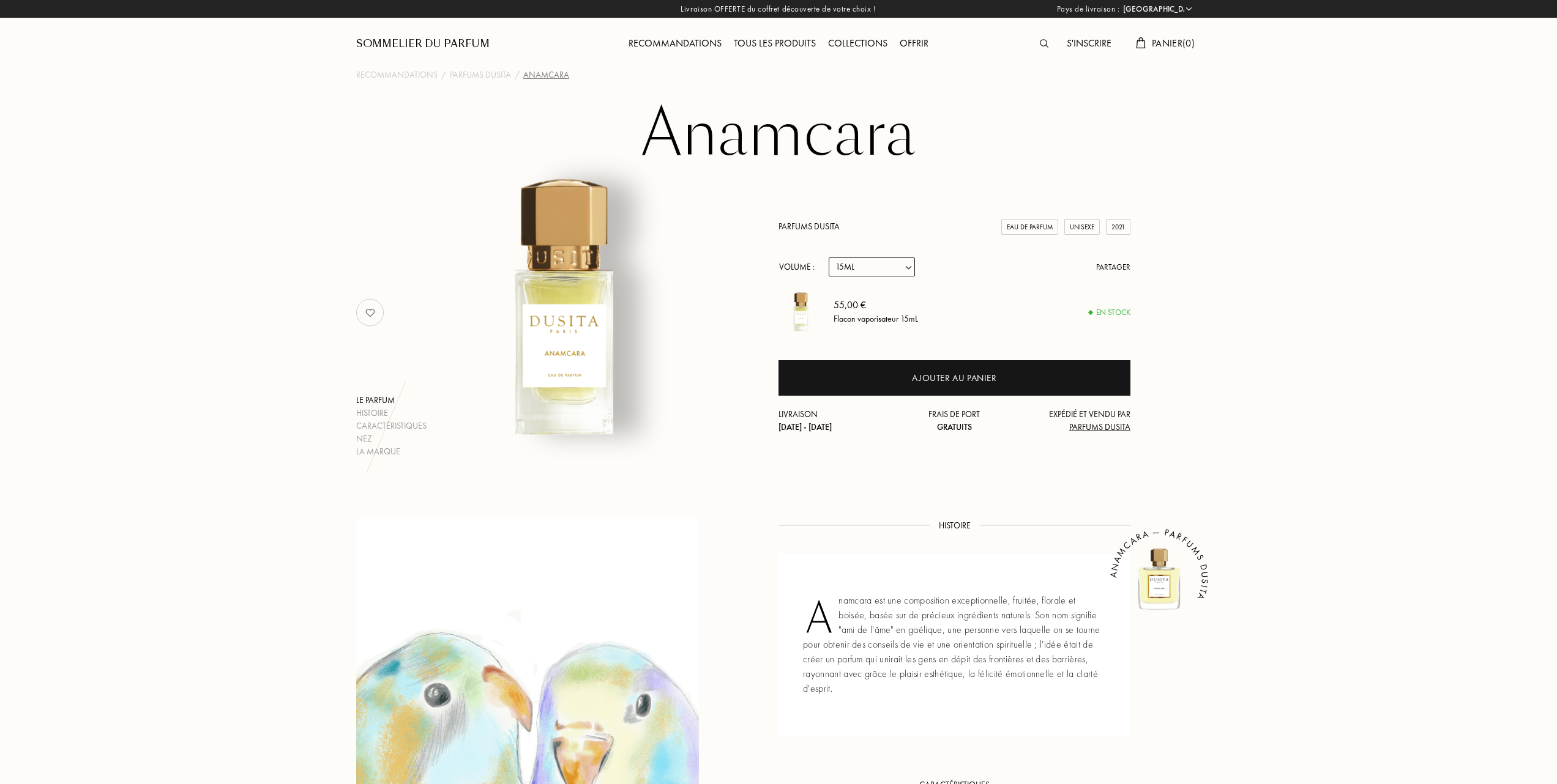
click at [915, 268] on select "Echantillon 15mL 22.5mL (3 * 7.5mL) 50mL 100mL" at bounding box center [871, 267] width 86 height 19
select select "0"
click at [829, 258] on select "Echantillon 15mL 22.5mL (3 * 7.5mL) 50mL 100mL" at bounding box center [871, 267] width 86 height 19
select select "0"
